Goal: Information Seeking & Learning: Learn about a topic

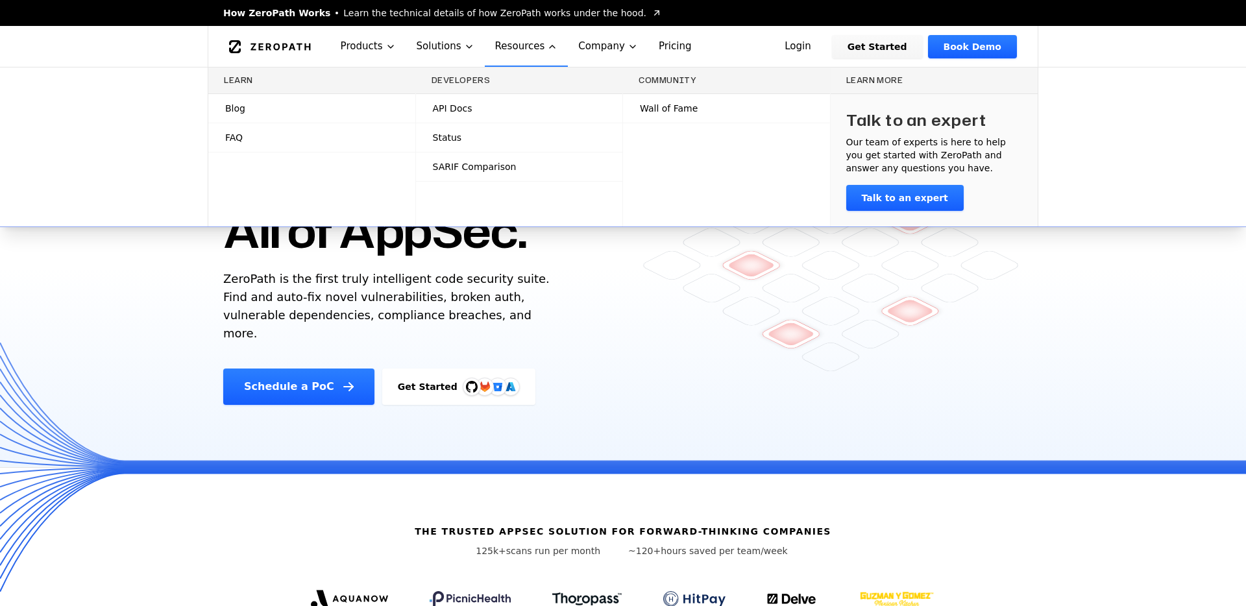
click at [236, 110] on span "Blog" at bounding box center [235, 108] width 20 height 13
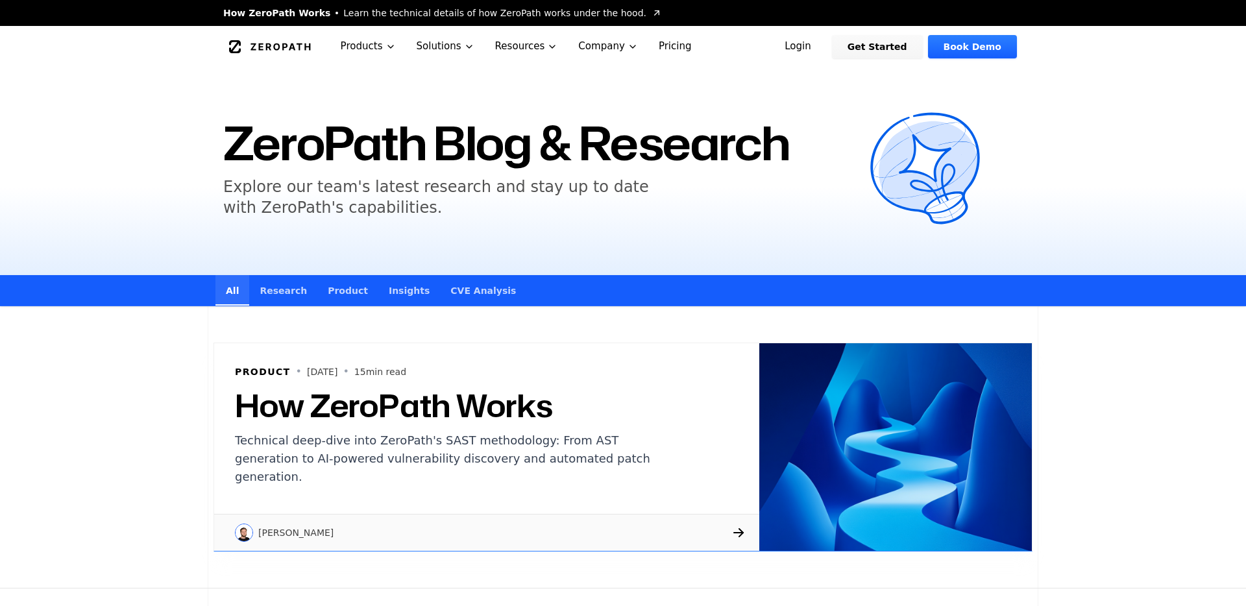
click at [440, 439] on p "Technical deep-dive into ZeroPath's SAST methodology: From AST generation to AI…" at bounding box center [453, 459] width 436 height 55
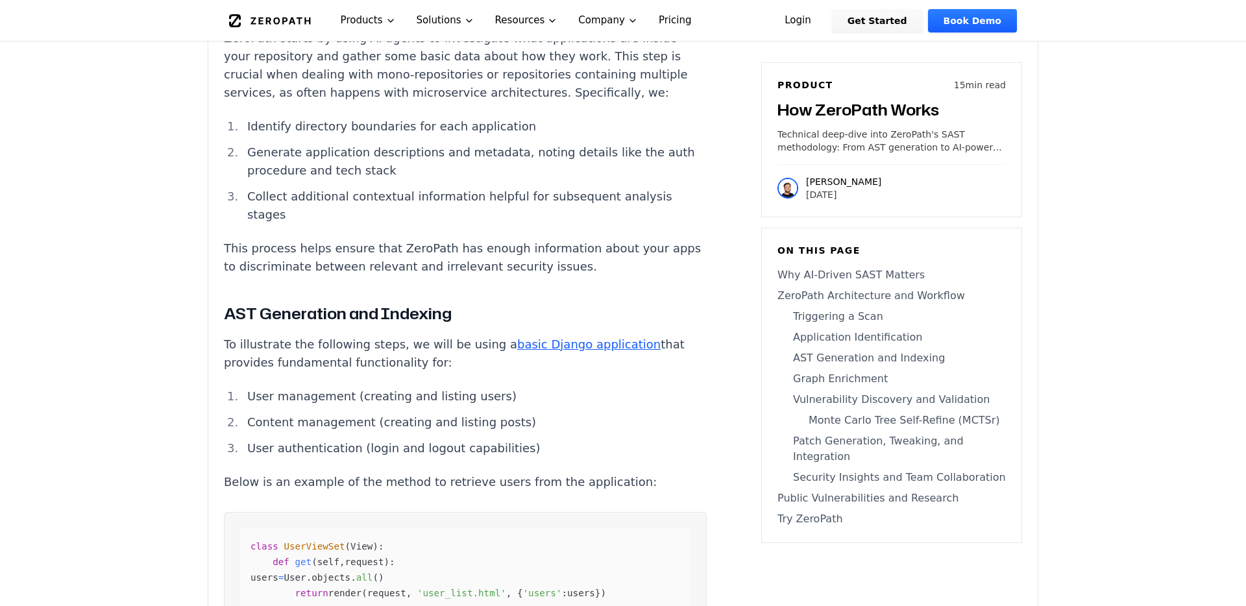
scroll to position [3177, 0]
